Goal: Task Accomplishment & Management: Manage account settings

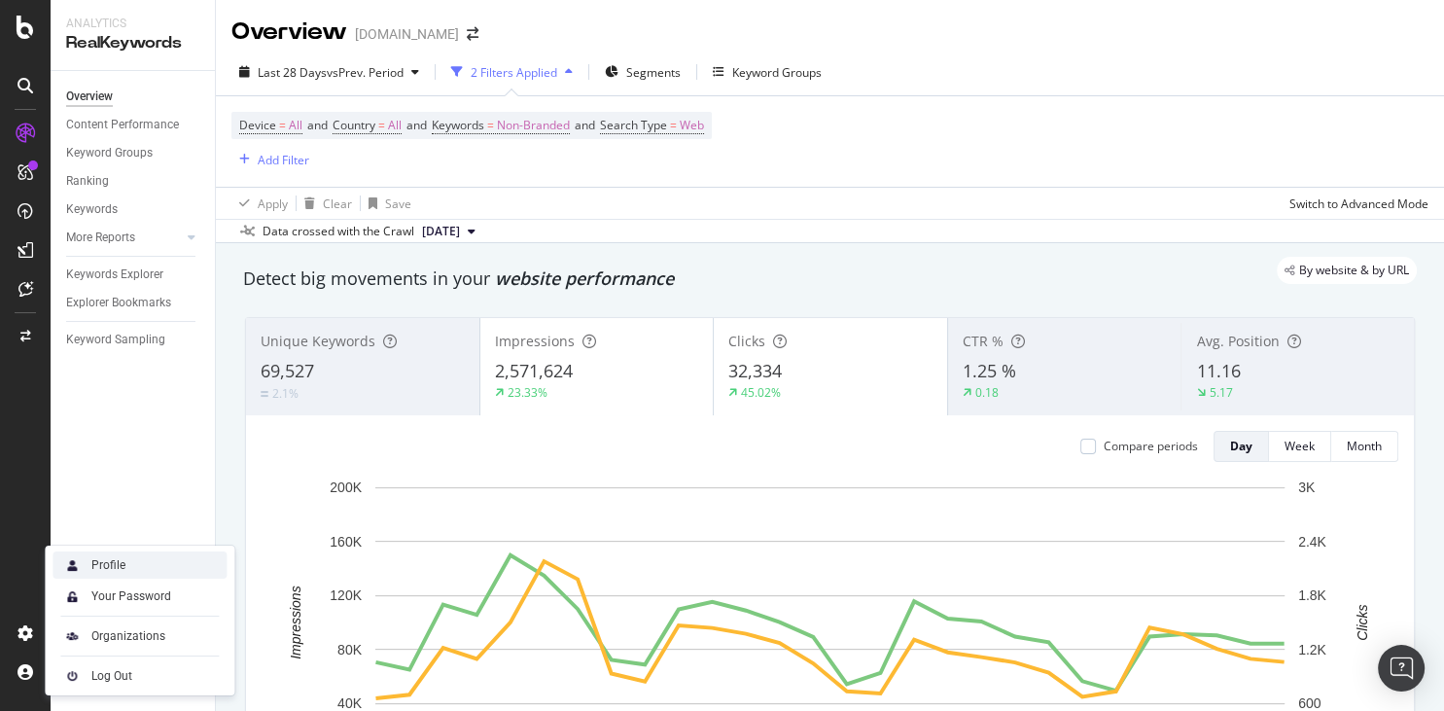
click at [161, 561] on div "Profile" at bounding box center [139, 564] width 174 height 27
click at [133, 636] on div "Organizations" at bounding box center [128, 636] width 74 height 16
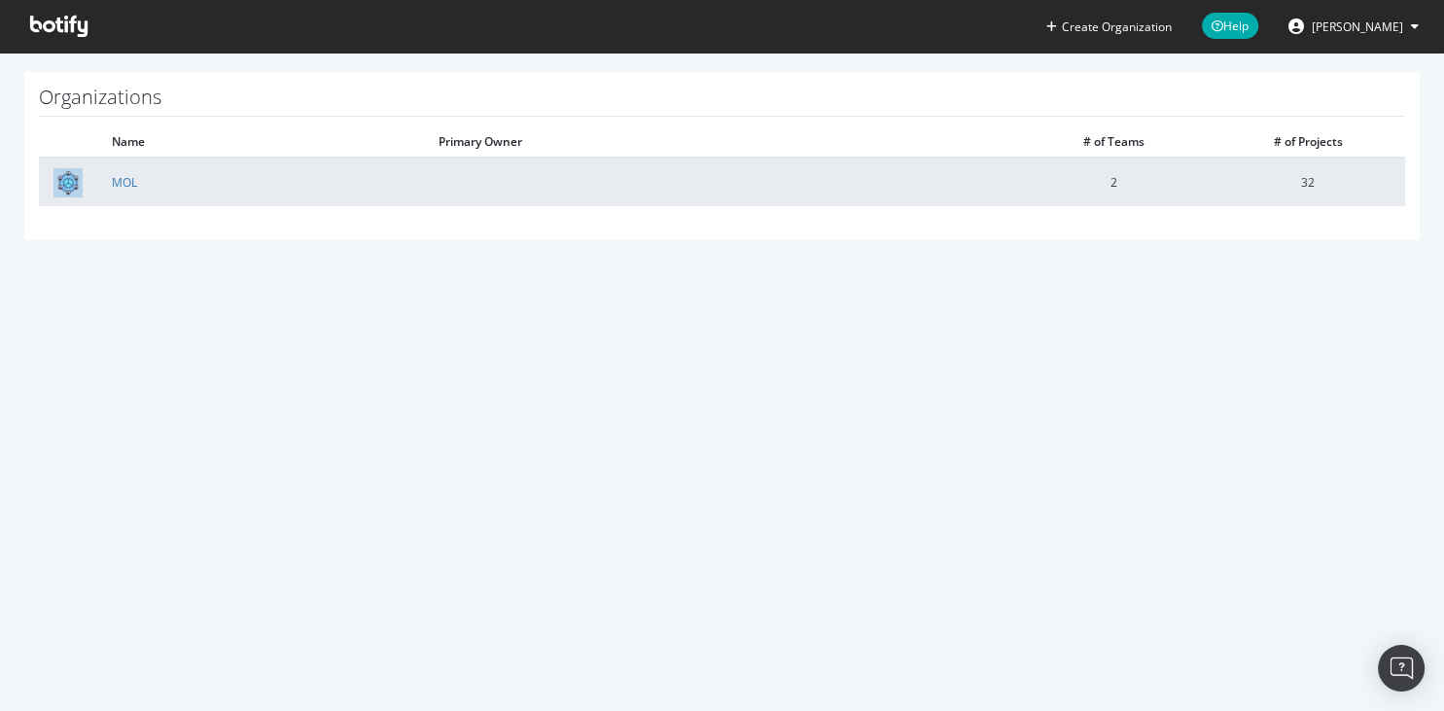
click at [122, 193] on td "MOL" at bounding box center [260, 181] width 327 height 49
click at [122, 188] on link "MOL" at bounding box center [124, 182] width 25 height 17
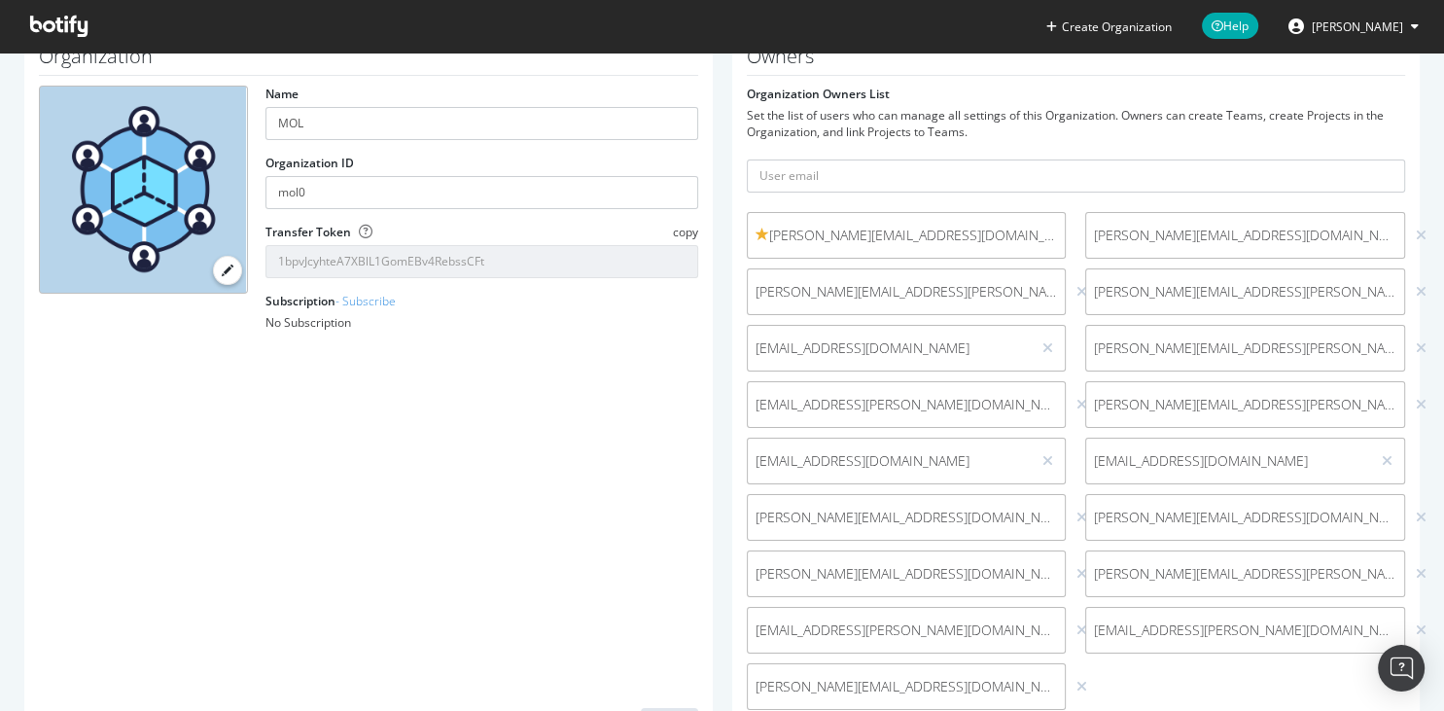
scroll to position [116, 0]
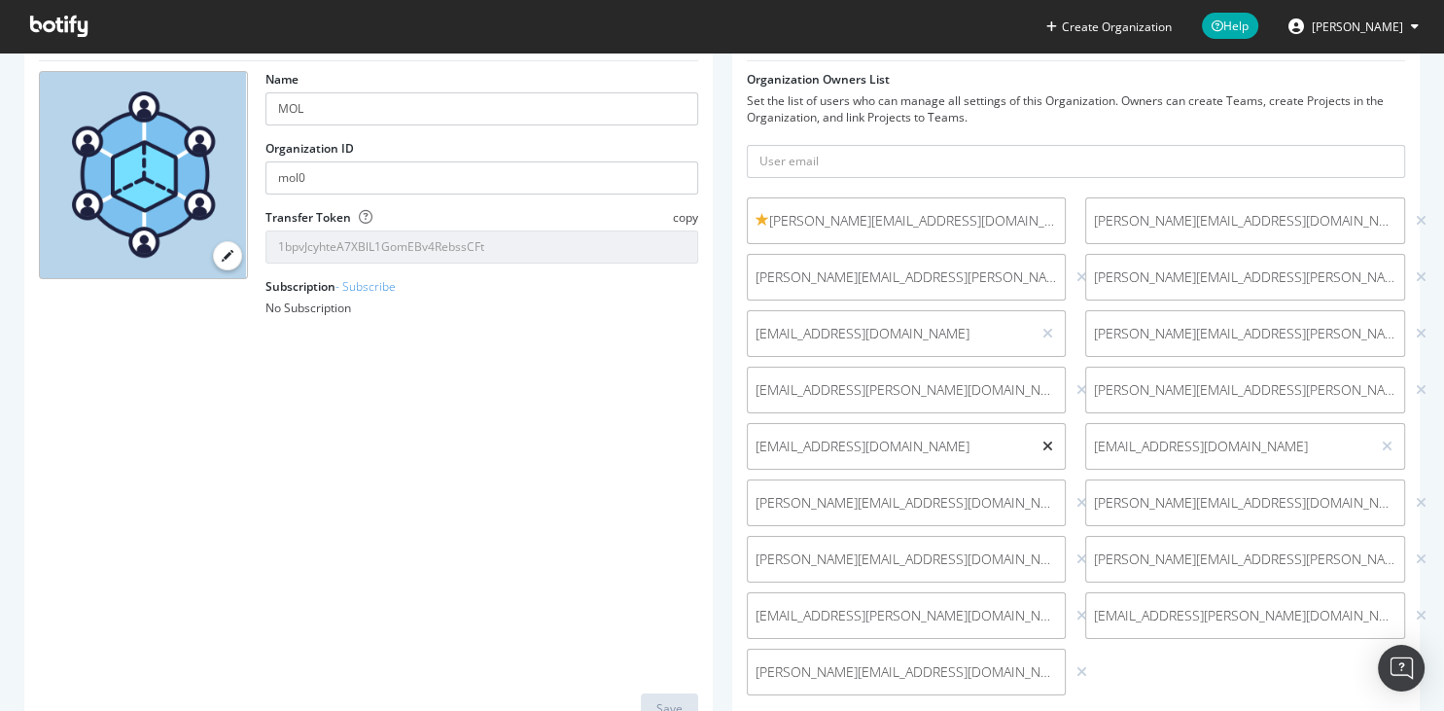
click at [1048, 449] on icon at bounding box center [1047, 446] width 11 height 14
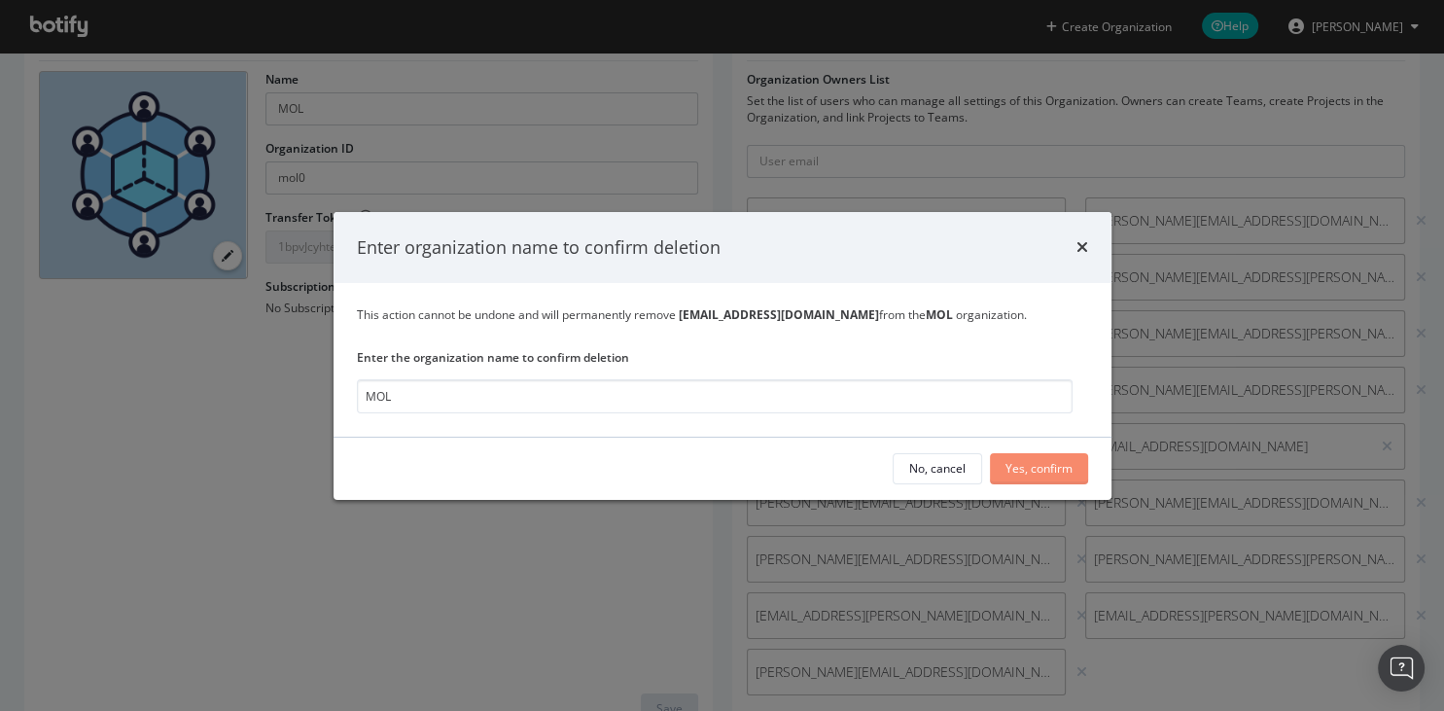
type input "MOL"
click at [1045, 466] on div "Yes, confirm" at bounding box center [1038, 468] width 67 height 17
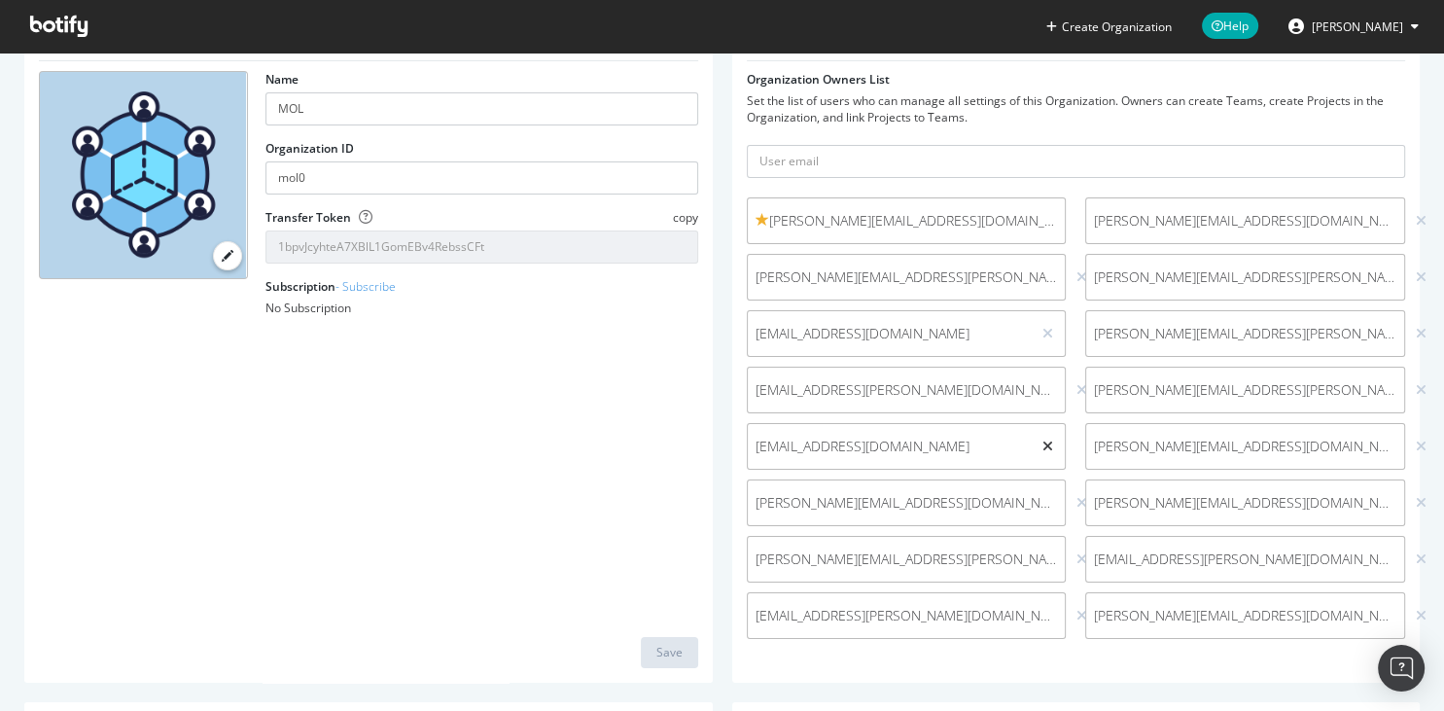
click at [1046, 444] on icon at bounding box center [1047, 446] width 11 height 14
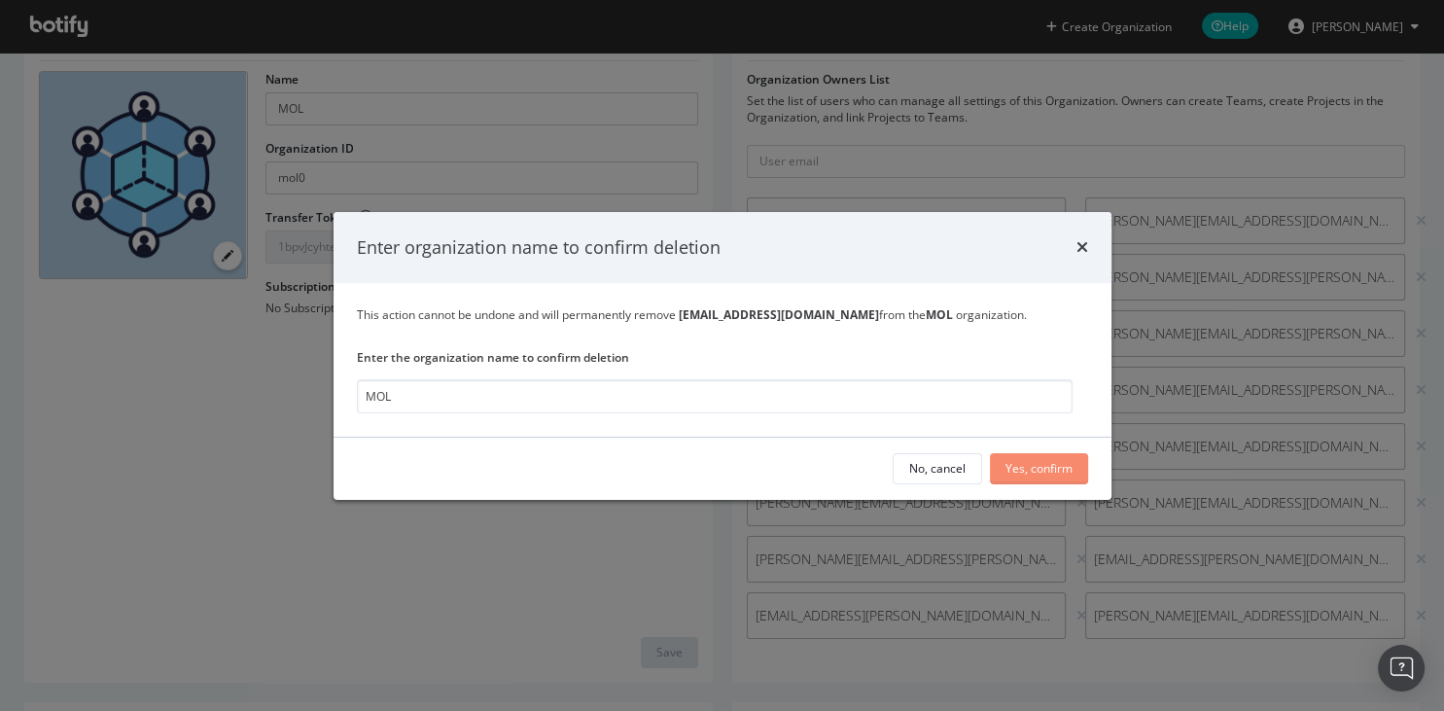
type input "MOL"
click at [1038, 472] on div "Yes, confirm" at bounding box center [1038, 468] width 67 height 17
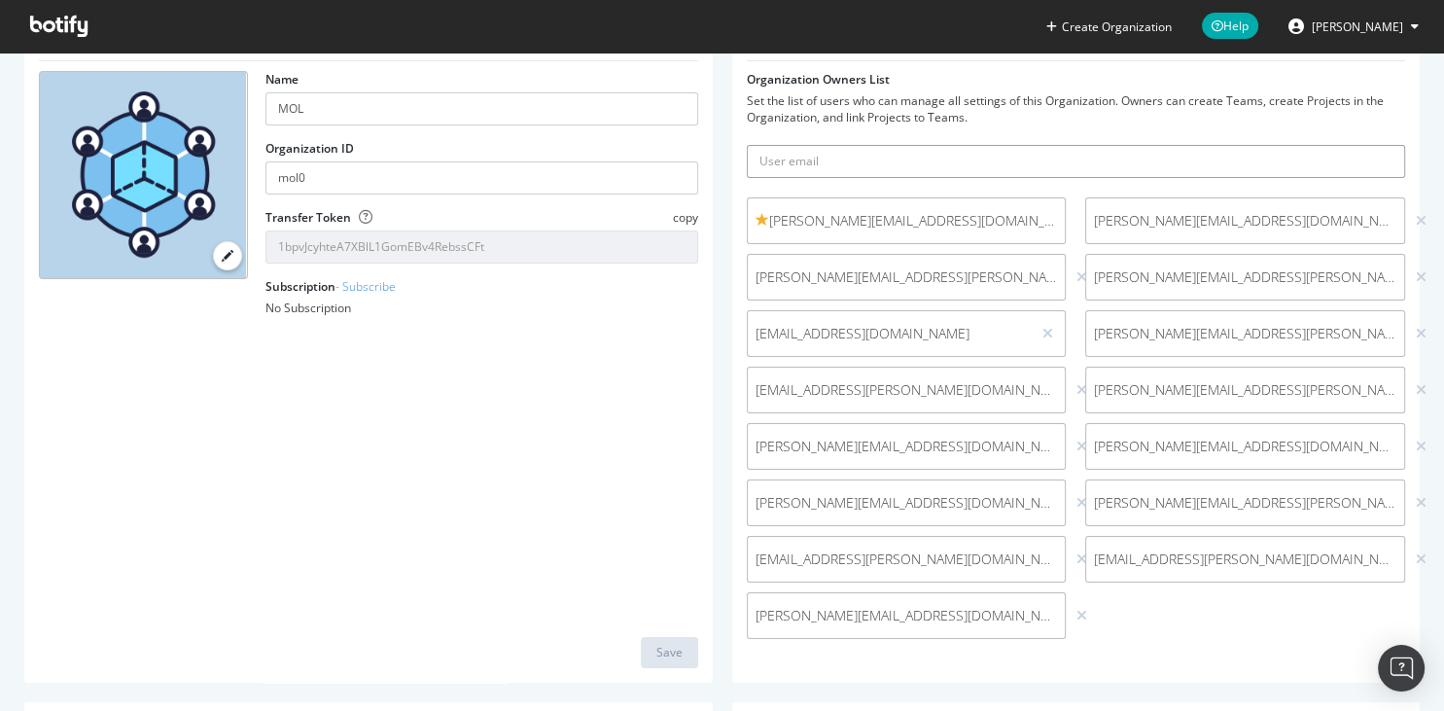
click at [951, 171] on input "text" at bounding box center [1076, 161] width 659 height 33
type input "d"
type input "[EMAIL_ADDRESS][DOMAIN_NAME]"
click at [1386, 164] on icon "submit" at bounding box center [1390, 161] width 14 height 11
